Goal: Navigation & Orientation: Find specific page/section

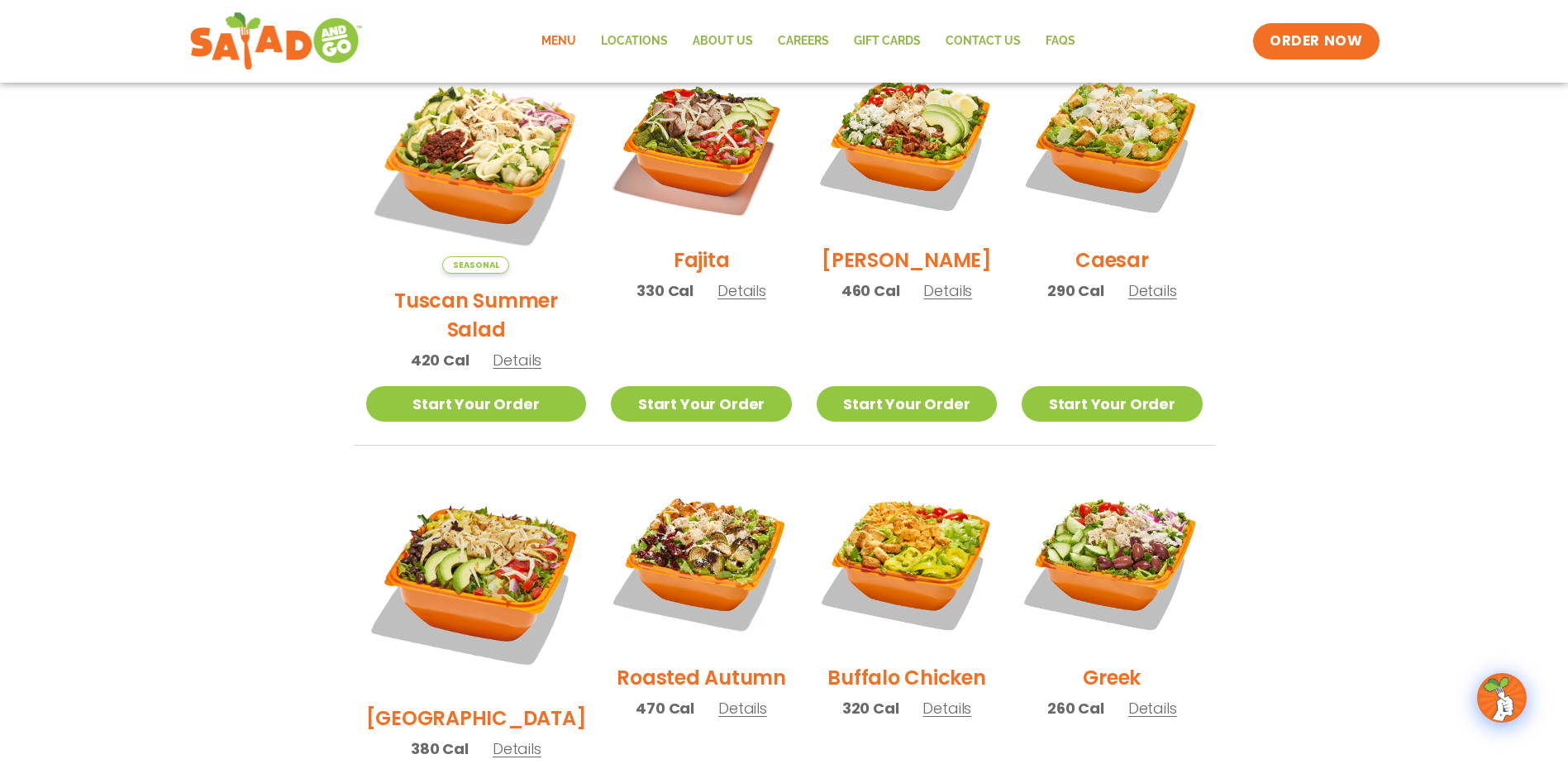
scroll to position [83, 0]
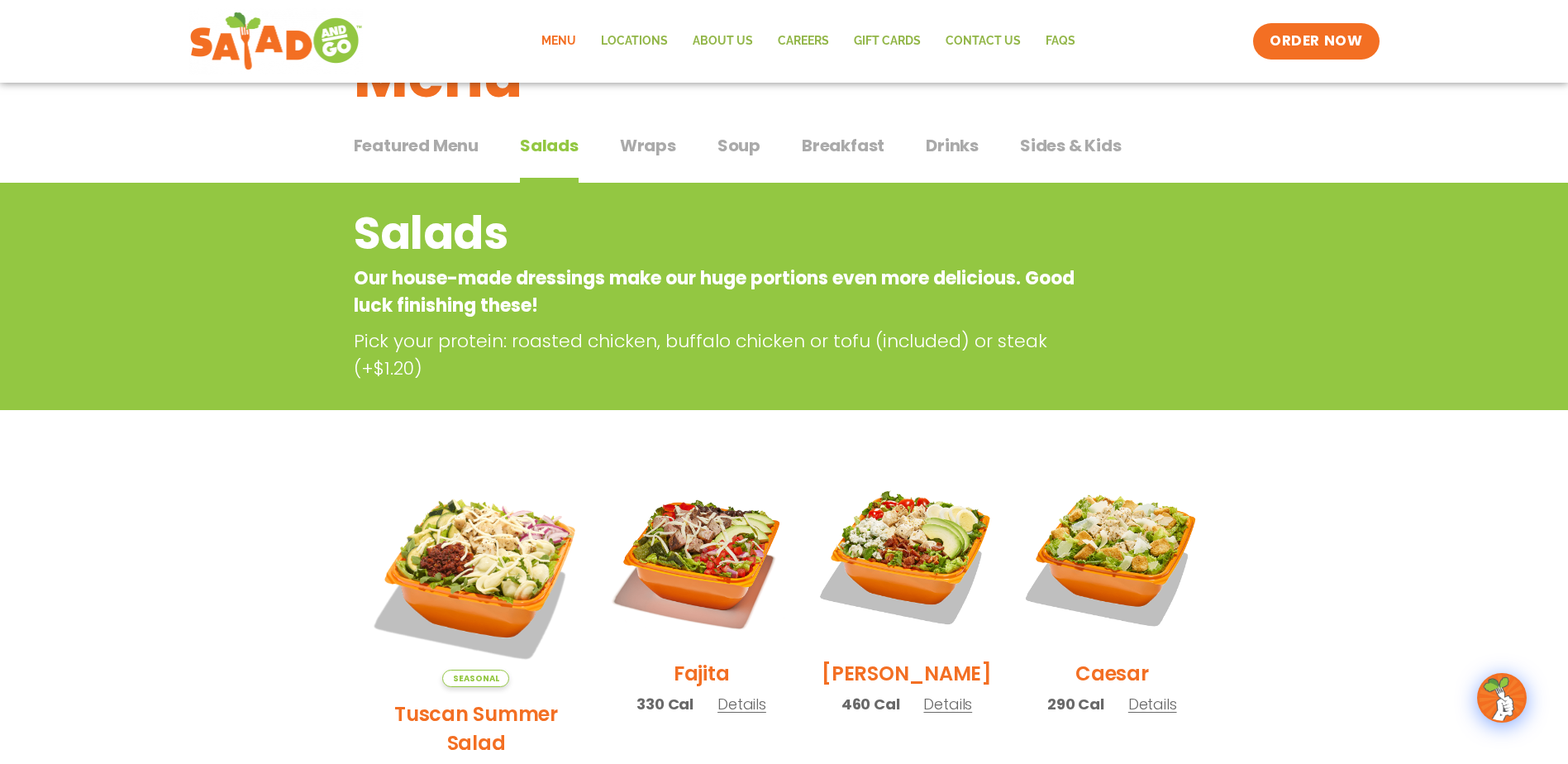
click at [663, 144] on span "Wraps" at bounding box center [648, 145] width 56 height 25
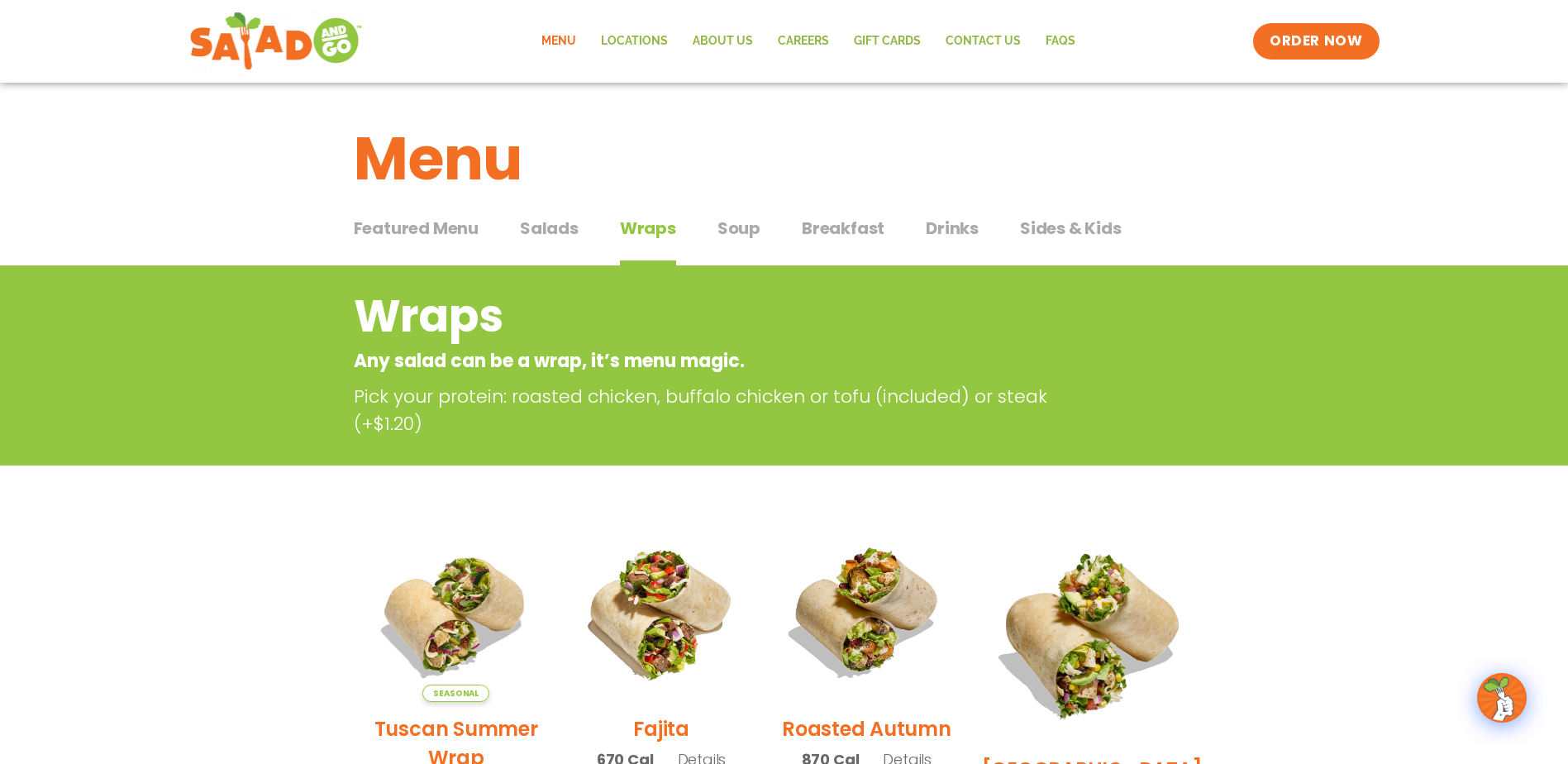
click at [738, 225] on span "Soup" at bounding box center [739, 228] width 43 height 25
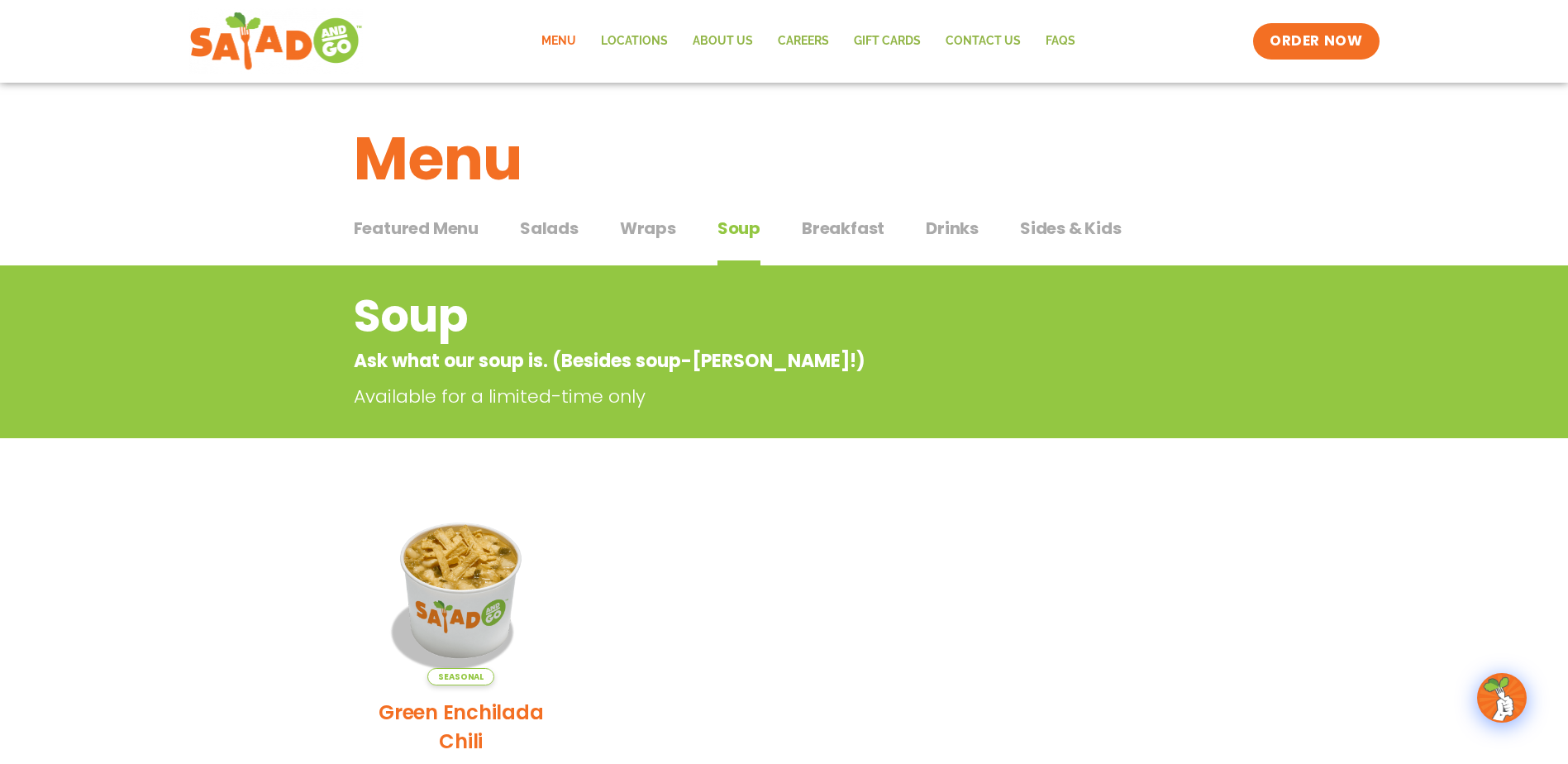
click at [876, 227] on span "Breakfast" at bounding box center [843, 228] width 83 height 25
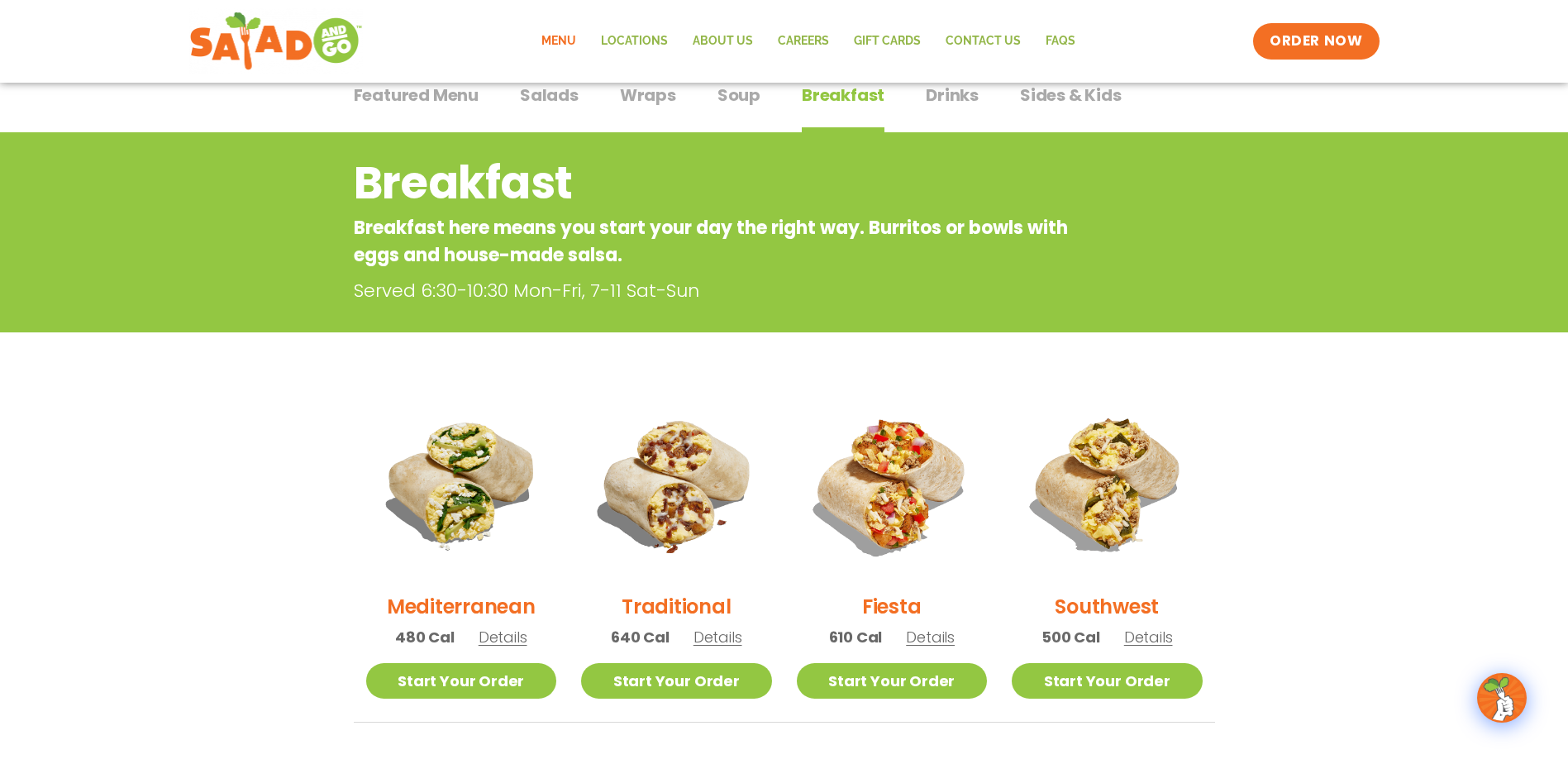
scroll to position [83, 0]
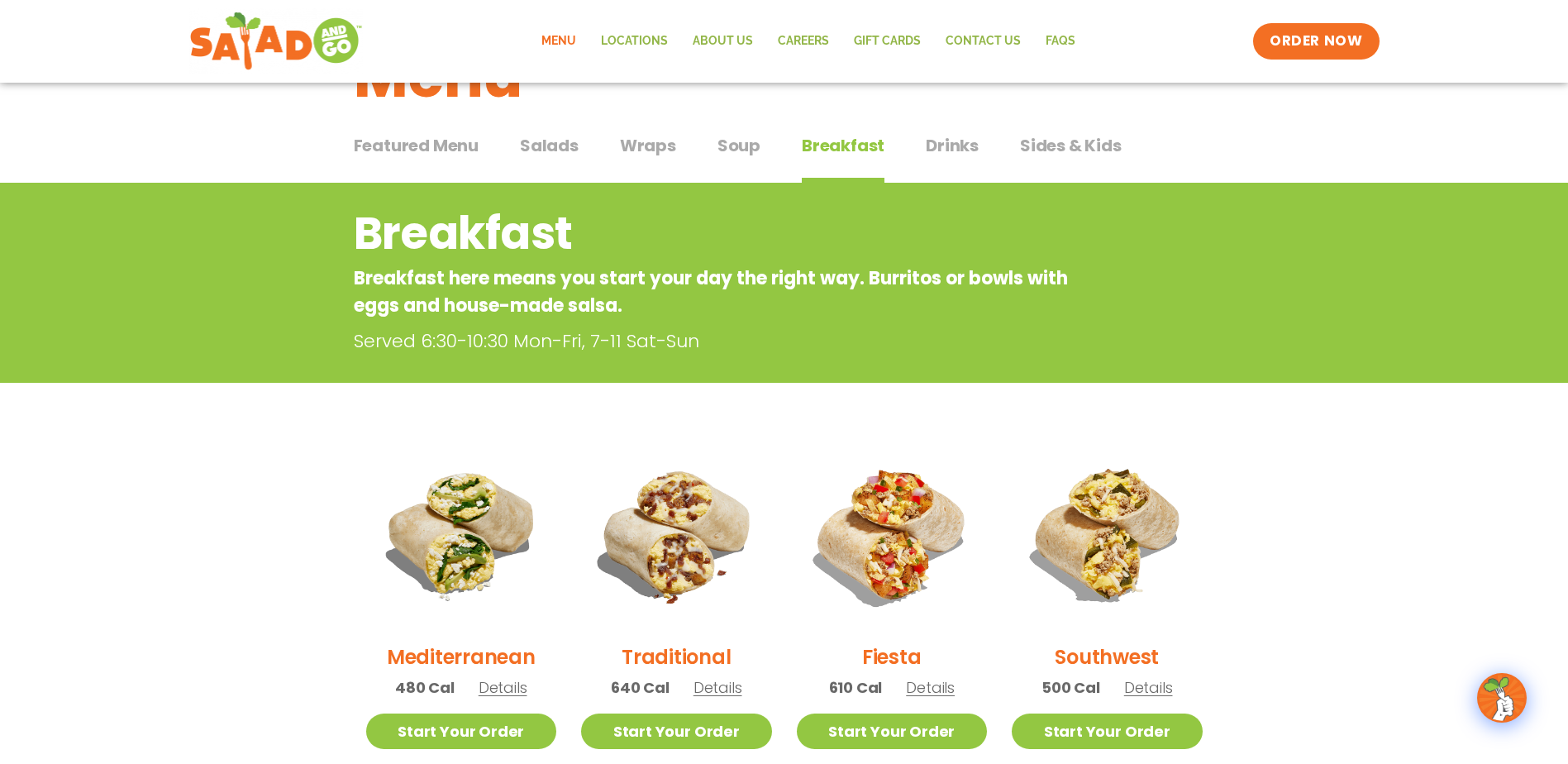
click at [659, 140] on span "Wraps" at bounding box center [648, 145] width 56 height 25
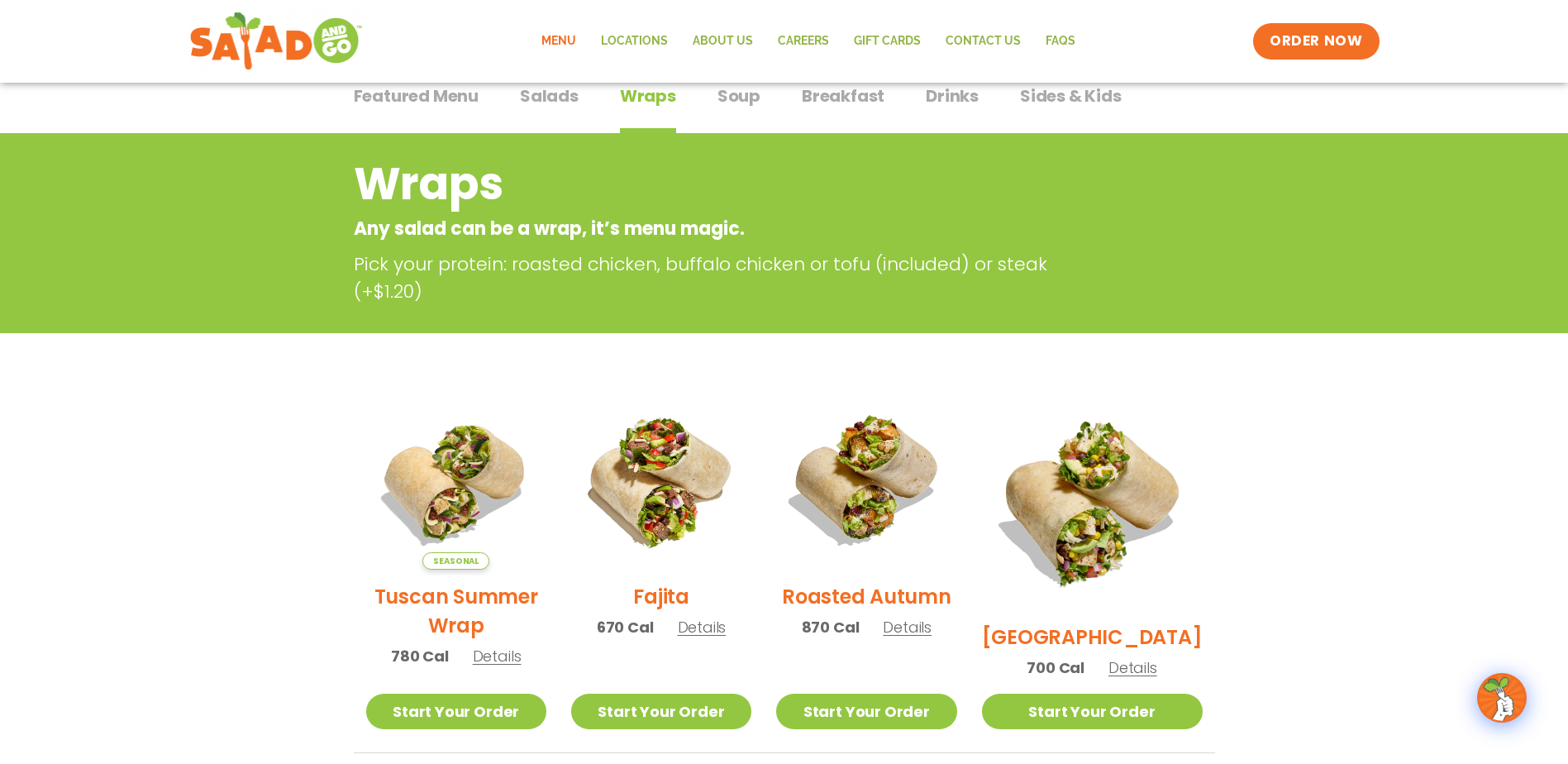
scroll to position [83, 0]
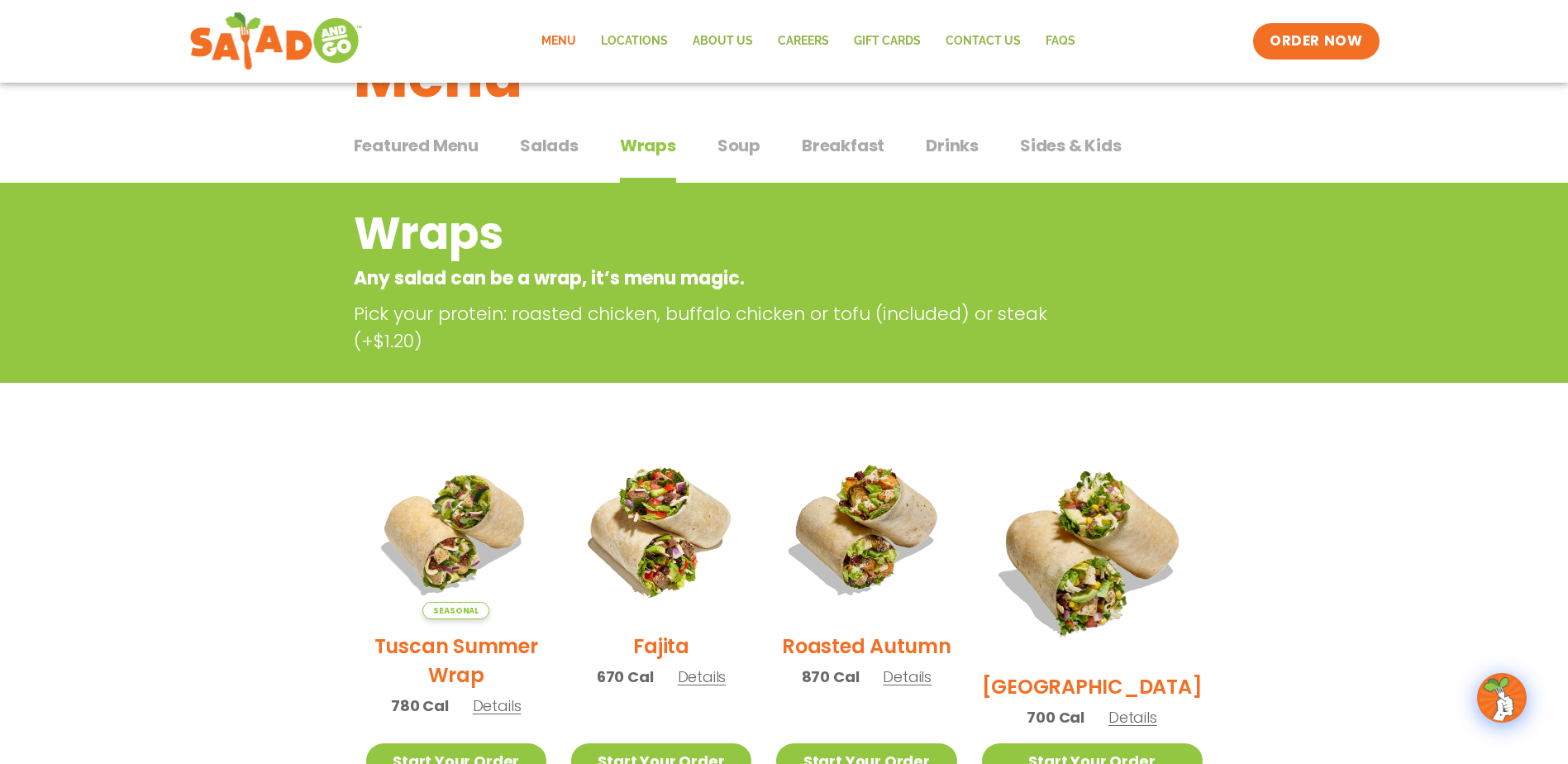
click at [558, 128] on div "Featured Menu Featured Menu Salads Salads Wraps Wraps Soup Soup Breakfast Break…" at bounding box center [784, 156] width 861 height 56
click at [538, 147] on span "Salads" at bounding box center [549, 145] width 59 height 25
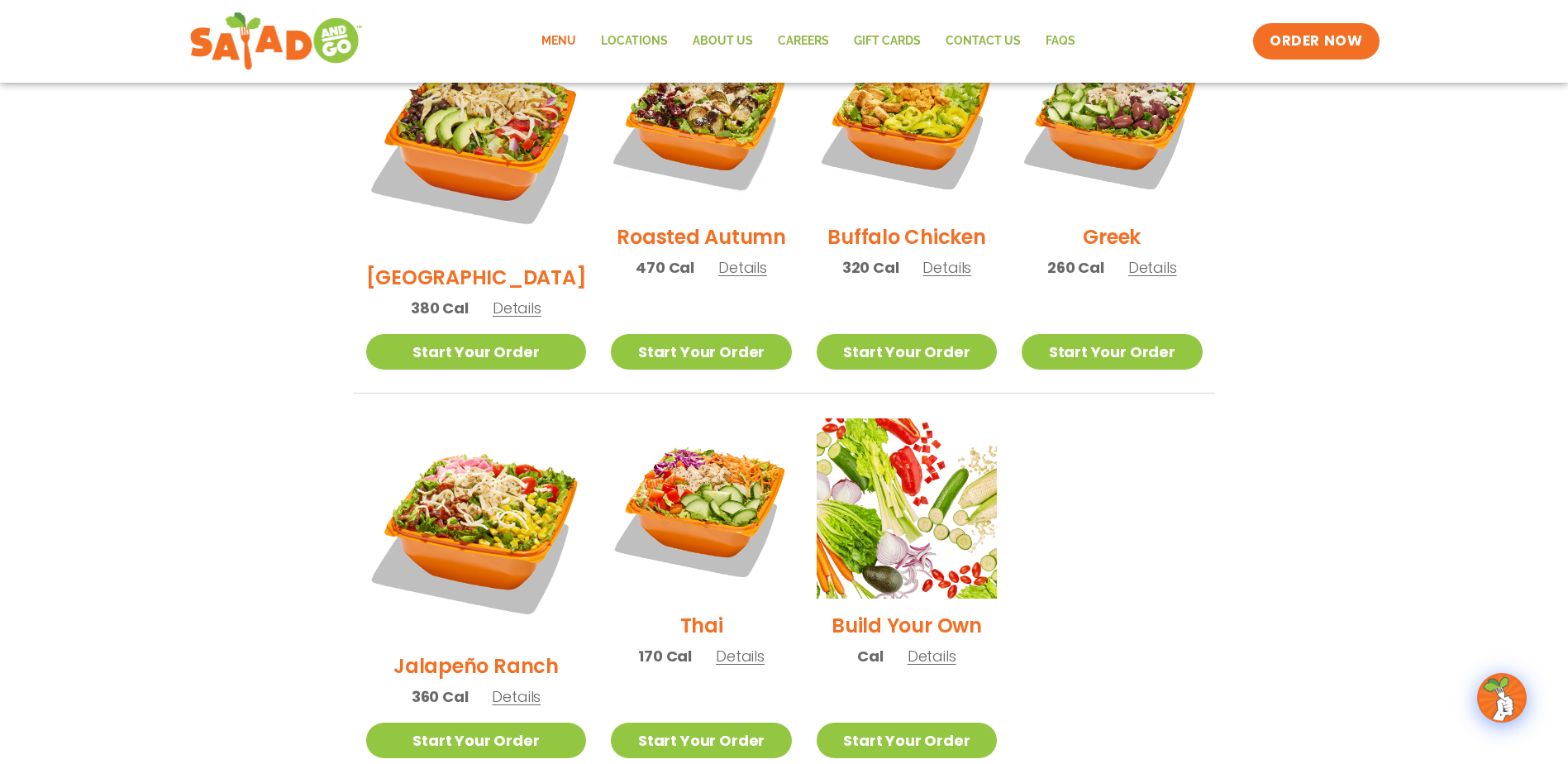
scroll to position [1157, 0]
